Goal: Transaction & Acquisition: Purchase product/service

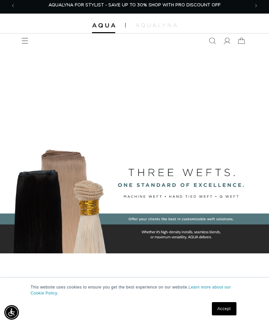
scroll to position [3, 0]
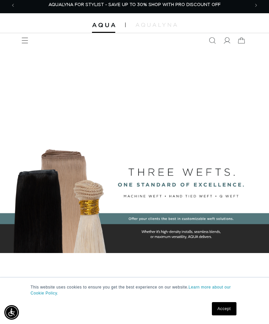
click at [224, 38] on icon at bounding box center [226, 40] width 7 height 7
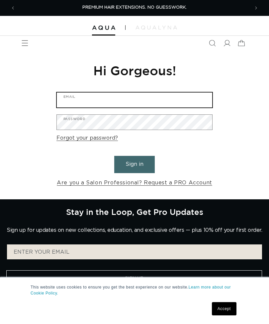
click at [160, 96] on input "Email" at bounding box center [134, 100] width 155 height 15
type input "wid"
click at [134, 164] on button "Sign in" at bounding box center [134, 164] width 40 height 17
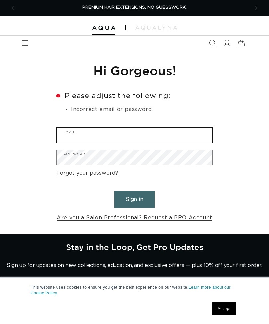
click at [95, 132] on input "Email" at bounding box center [134, 135] width 155 height 15
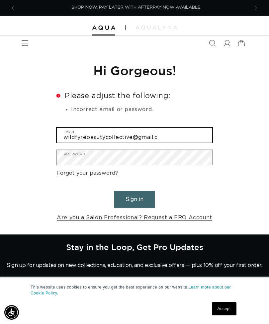
scroll to position [0, 467]
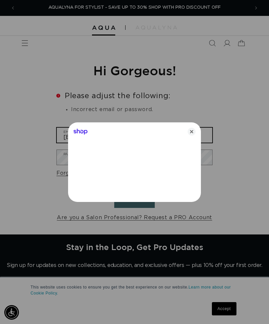
type input "[EMAIL_ADDRESS][DOMAIN_NAME]"
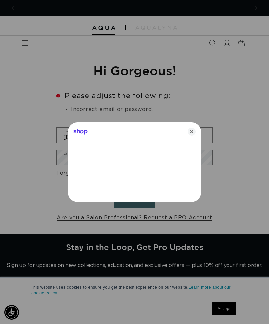
scroll to position [0, 0]
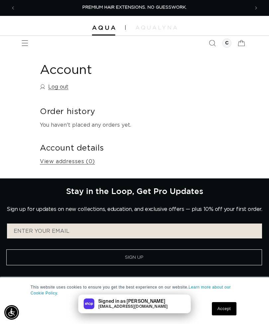
click at [215, 40] on icon "Search" at bounding box center [212, 43] width 7 height 7
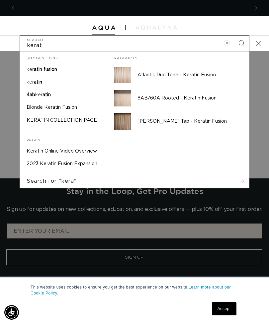
scroll to position [0, 467]
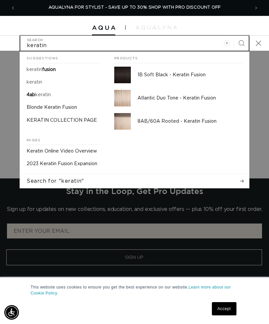
type input "keratin"
click at [50, 69] on span "fusion" at bounding box center [49, 69] width 14 height 5
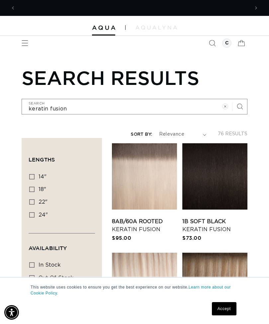
scroll to position [0, 234]
click at [35, 200] on label "22" 22" (34 products)" at bounding box center [59, 202] width 61 height 13
click at [34, 200] on input "22" 22" (34 products)" at bounding box center [31, 201] width 5 height 5
checkbox input "true"
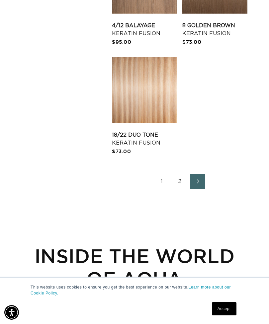
scroll to position [0, 234]
click at [176, 176] on link "2" at bounding box center [179, 181] width 15 height 15
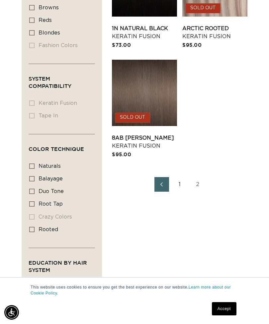
click at [43, 164] on span "naturals" at bounding box center [49, 166] width 22 height 5
click at [34, 164] on input "naturals naturals (16 products)" at bounding box center [31, 166] width 5 height 5
checkbox input "true"
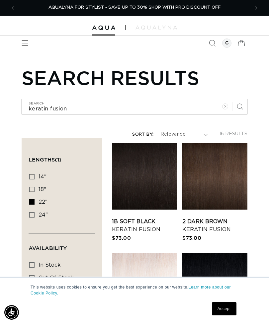
click at [214, 40] on icon "Search" at bounding box center [212, 43] width 7 height 7
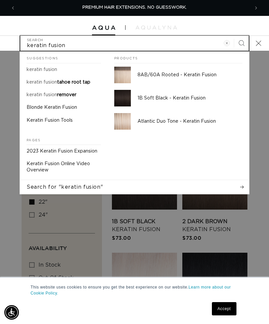
click at [98, 45] on input "keratin fusion" at bounding box center [134, 43] width 228 height 15
type input "keratin fusion"
type input "keratin fusion d"
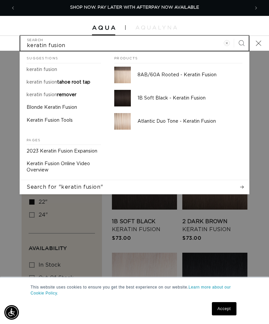
type input "keratin fusion d"
type input "keratin fusion da"
type input "keratin fusion dar"
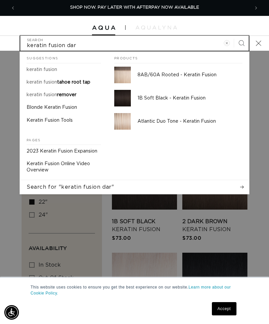
type input "keratin fusion dark"
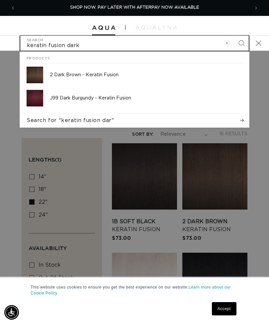
type input "keratin fusion dark"
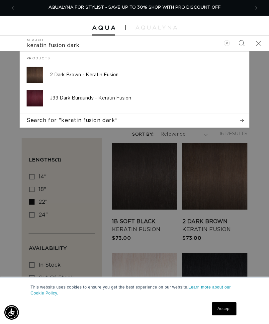
click at [84, 100] on p "J99 Dark Burgundy - Keratin Fusion" at bounding box center [146, 98] width 192 height 6
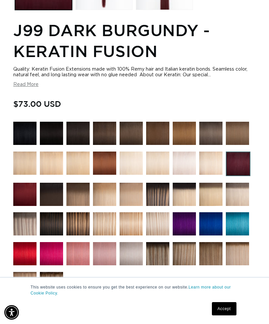
scroll to position [0, 467]
click at [28, 199] on img at bounding box center [24, 194] width 23 height 23
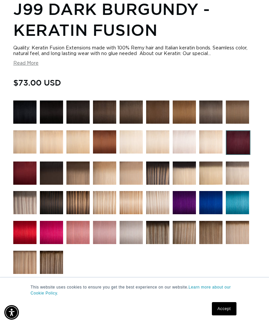
scroll to position [0, 0]
click at [238, 143] on img at bounding box center [238, 142] width 25 height 25
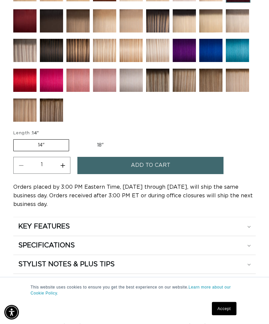
scroll to position [545, 0]
click at [54, 149] on label "14" Variant sold out or unavailable" at bounding box center [41, 145] width 56 height 12
click at [15, 138] on input "14" Variant sold out or unavailable" at bounding box center [15, 138] width 0 height 0
click at [103, 146] on label "18" Variant sold out or unavailable" at bounding box center [100, 145] width 55 height 11
click at [73, 138] on input "18" Variant sold out or unavailable" at bounding box center [72, 138] width 0 height 0
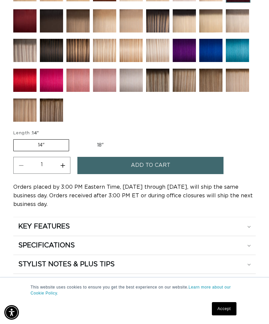
radio input "true"
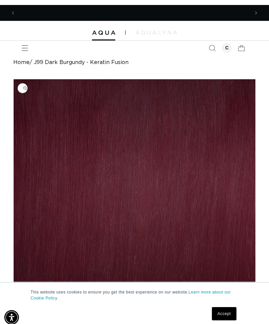
scroll to position [0, 467]
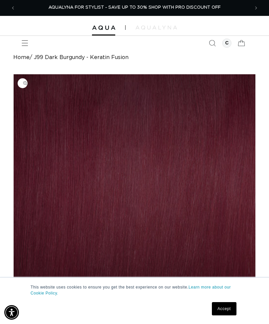
click at [209, 43] on icon "Search" at bounding box center [212, 43] width 7 height 7
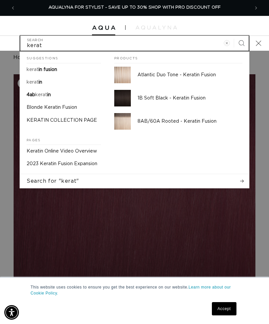
type input "kerat"
click at [52, 67] on span "in fusion" at bounding box center [47, 69] width 19 height 5
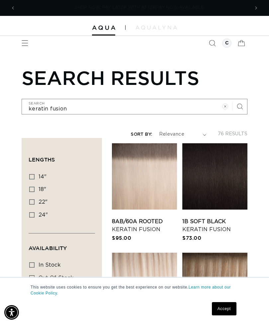
scroll to position [0, 467]
click at [39, 215] on span "24"" at bounding box center [42, 214] width 9 height 5
click at [34, 215] on input "24" 24" (18 products)" at bounding box center [31, 214] width 5 height 5
checkbox input "true"
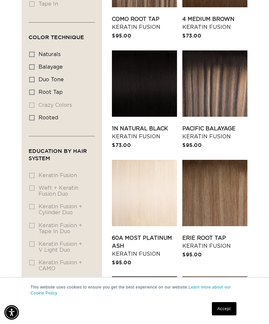
scroll to position [639, 0]
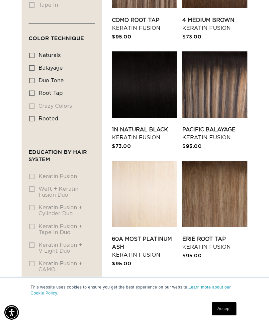
click at [214, 126] on link "Pacific Balayage Keratin Fusion" at bounding box center [214, 134] width 65 height 16
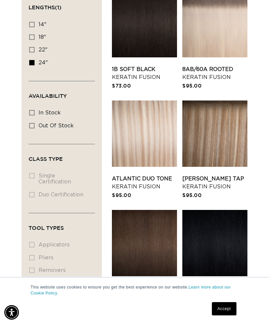
scroll to position [153, 0]
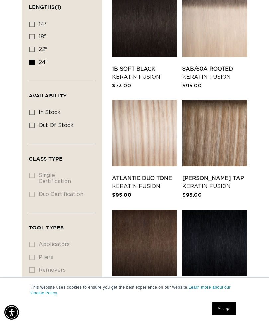
click at [33, 47] on icon at bounding box center [31, 49] width 5 height 5
click at [33, 47] on input "22" 22" (34 products)" at bounding box center [31, 49] width 5 height 5
checkbox input "true"
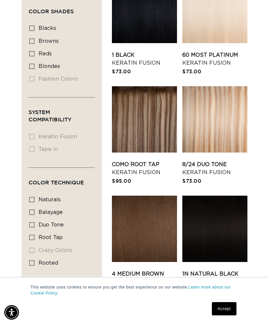
click at [35, 48] on label "reds reds (1 product)" at bounding box center [59, 54] width 61 height 13
click at [34, 51] on input "reds reds (1 product)" at bounding box center [31, 53] width 5 height 5
checkbox input "true"
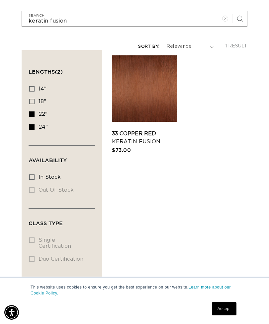
click at [33, 113] on icon at bounding box center [31, 113] width 5 height 5
click at [33, 113] on input "22" 22" (1 product)" at bounding box center [31, 113] width 5 height 5
checkbox input "false"
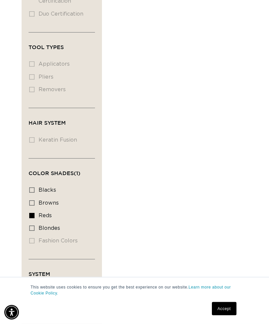
click at [46, 213] on span "reds" at bounding box center [44, 215] width 13 height 5
click at [34, 213] on input "reds reds (0 products)" at bounding box center [31, 215] width 5 height 5
checkbox input "false"
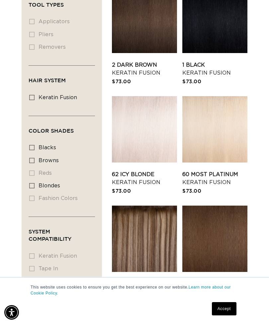
click at [56, 180] on label "blondes blondes (13 products)" at bounding box center [59, 186] width 61 height 13
click at [34, 183] on input "blondes blondes (13 products)" at bounding box center [31, 185] width 5 height 5
checkbox input "true"
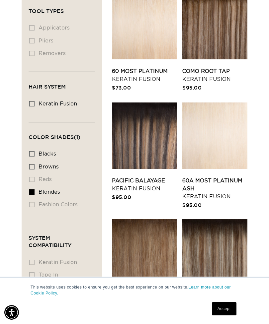
scroll to position [0, 245]
